Goal: Complete application form

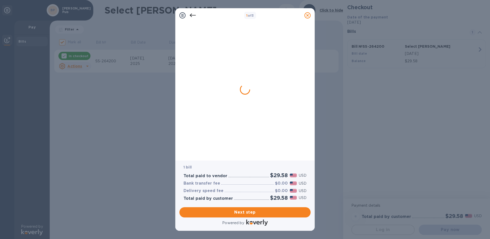
checkbox input "false"
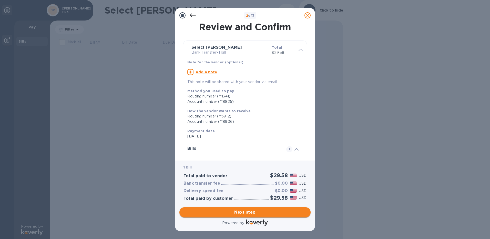
click at [249, 213] on span "Next step" at bounding box center [245, 212] width 123 height 6
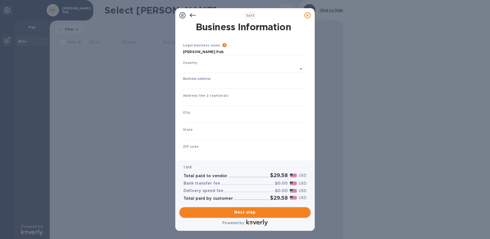
type input "[GEOGRAPHIC_DATA]"
click at [204, 101] on input "text" at bounding box center [243, 101] width 121 height 8
click at [204, 82] on input "Business address" at bounding box center [243, 84] width 121 height 8
type input "[STREET_ADDRESS]"
type input "[GEOGRAPHIC_DATA]"
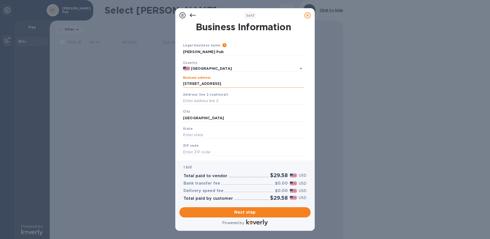
type input "WI"
type input "53207"
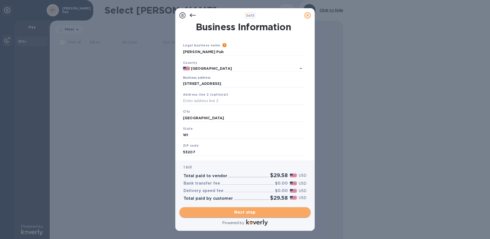
click at [248, 213] on span "Next step" at bounding box center [245, 212] width 123 height 6
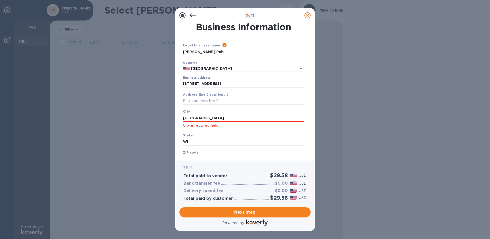
drag, startPoint x: 205, startPoint y: 116, endPoint x: 174, endPoint y: 117, distance: 31.3
click at [174, 117] on div "3 of 3 Business Information Legal business name Please provide the legal name t…" at bounding box center [245, 119] width 490 height 239
type input "[GEOGRAPHIC_DATA]"
click at [253, 214] on span "Next step" at bounding box center [245, 212] width 123 height 6
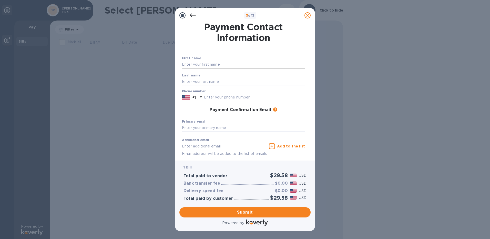
click at [197, 62] on input "text" at bounding box center [243, 65] width 123 height 8
type input "[PERSON_NAME]"
type input "4148701226"
type input "[EMAIL_ADDRESS][DOMAIN_NAME]"
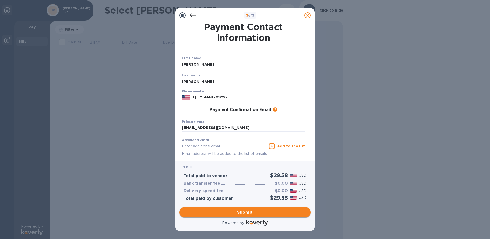
click at [245, 212] on span "Submit" at bounding box center [245, 212] width 123 height 6
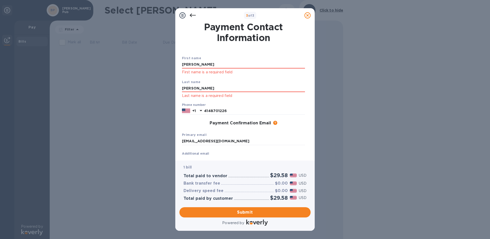
drag, startPoint x: 191, startPoint y: 64, endPoint x: 182, endPoint y: 65, distance: 9.8
click at [182, 65] on div "First name [PERSON_NAME] First name is a required field Last name [PERSON_NAME]…" at bounding box center [243, 113] width 125 height 134
type input "[PERSON_NAME]"
drag, startPoint x: 205, startPoint y: 87, endPoint x: 171, endPoint y: 90, distance: 33.7
click at [171, 90] on div "3 of 3 Payment Contact Information First name [PERSON_NAME] First name is a req…" at bounding box center [245, 119] width 490 height 239
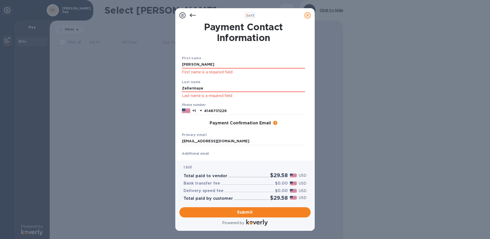
type input "[PERSON_NAME]"
click at [179, 122] on div "Payment Contact Information First name [PERSON_NAME] First name is a required f…" at bounding box center [244, 92] width 139 height 138
click at [250, 211] on span "Submit" at bounding box center [245, 212] width 123 height 6
